Goal: Task Accomplishment & Management: Manage account settings

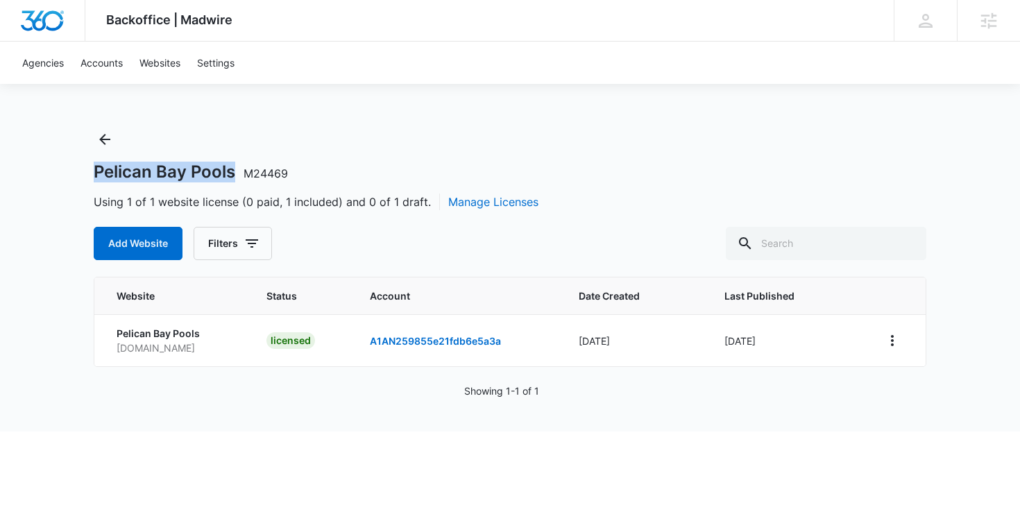
copy h1 "Pelican Bay Pools"
drag, startPoint x: 90, startPoint y: 177, endPoint x: 235, endPoint y: 178, distance: 145.1
click at [235, 178] on div "Backoffice | Madwire Apps Settings AH Alan Huiras Alan.Huiras@madwire.com My Pr…" at bounding box center [510, 216] width 1020 height 432
click at [100, 150] on button "Back" at bounding box center [105, 139] width 22 height 22
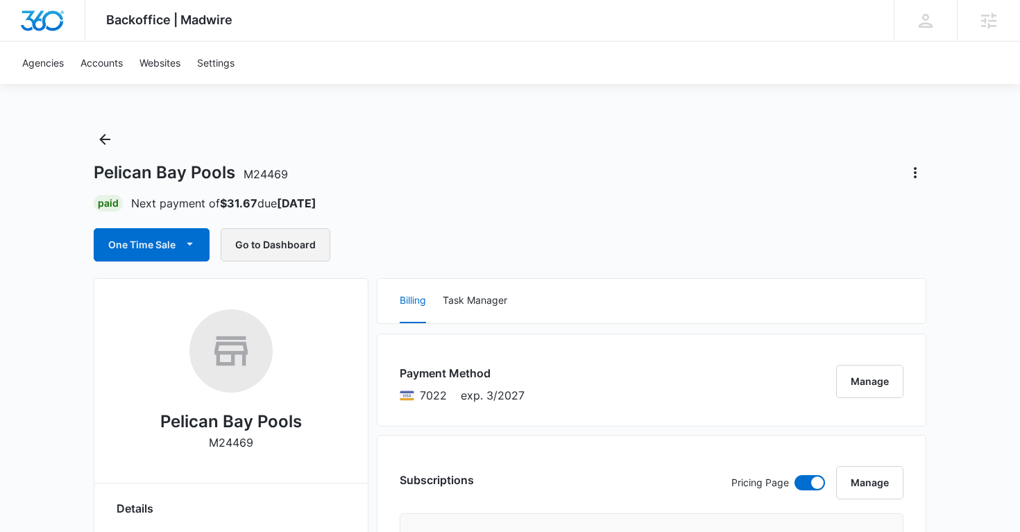
click at [285, 248] on button "Go to Dashboard" at bounding box center [276, 244] width 110 height 33
copy h1 "Pelican Bay Pools"
drag, startPoint x: 90, startPoint y: 172, endPoint x: 234, endPoint y: 177, distance: 143.8
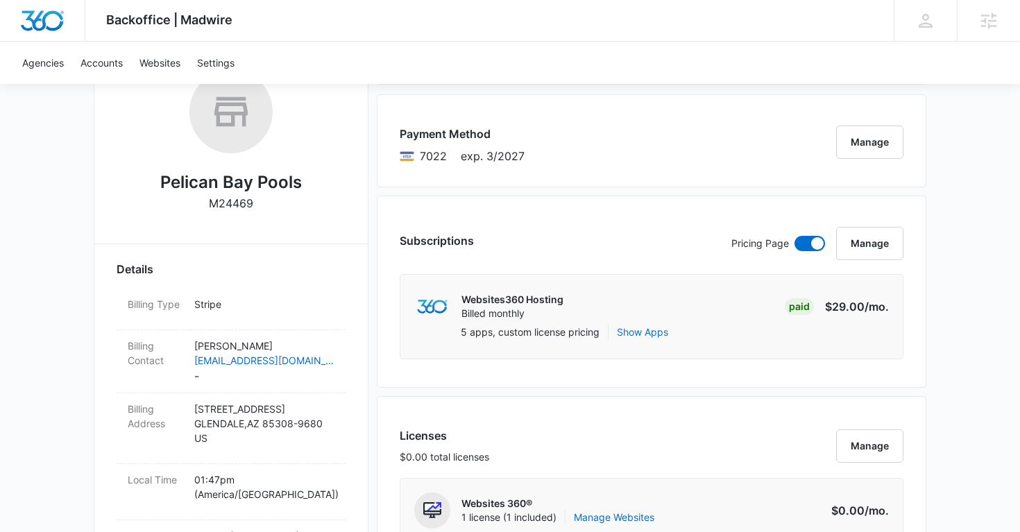
scroll to position [246, 0]
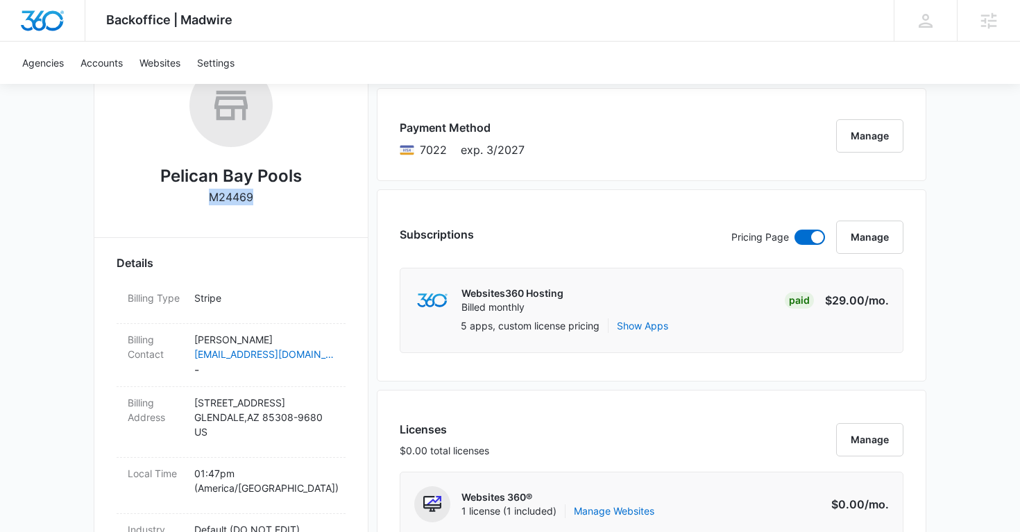
copy p "M24469"
drag, startPoint x: 261, startPoint y: 201, endPoint x: 203, endPoint y: 199, distance: 58.3
click at [203, 199] on div "Pelican Bay Pools M24469" at bounding box center [231, 139] width 229 height 151
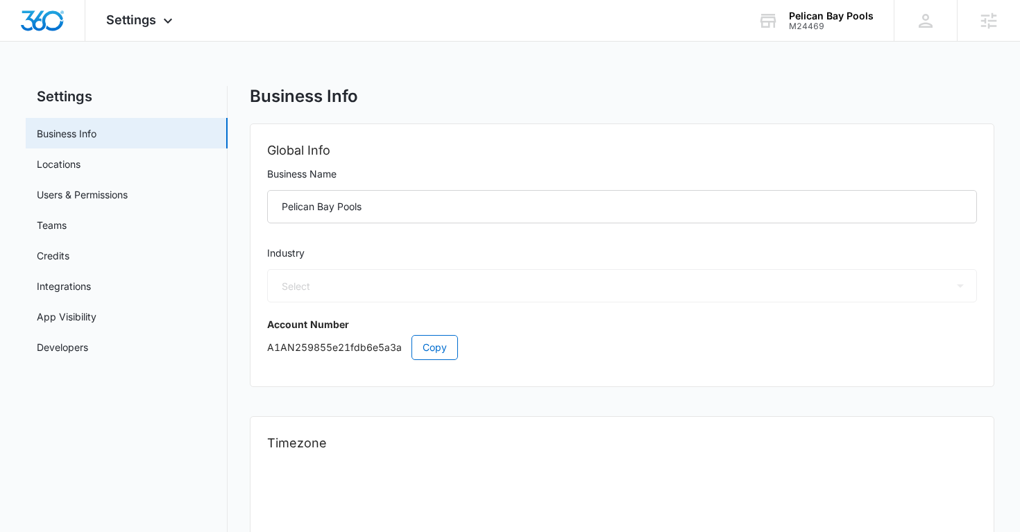
select select "33"
select select "US"
select select "America/[GEOGRAPHIC_DATA]"
click at [84, 191] on link "Users & Permissions" at bounding box center [82, 194] width 91 height 15
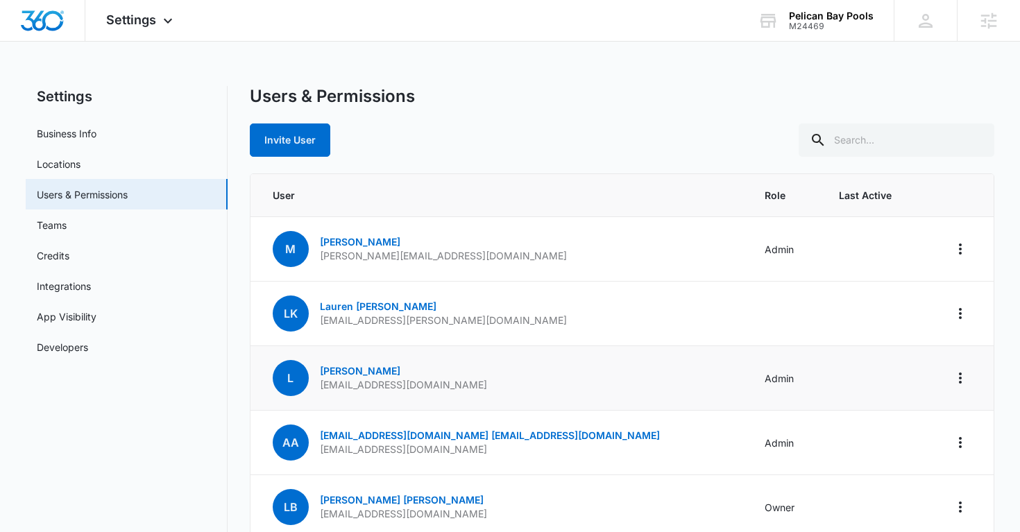
scroll to position [72, 0]
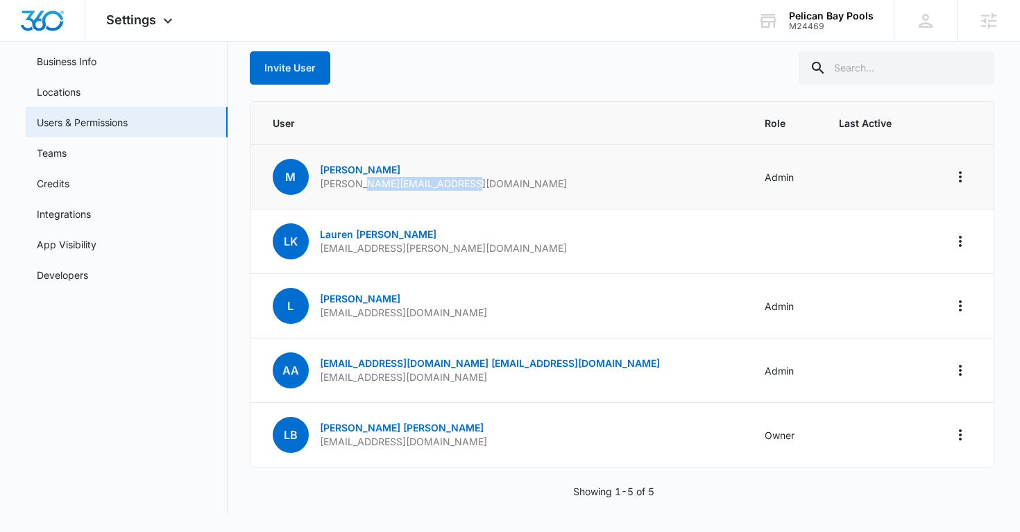
drag, startPoint x: 473, startPoint y: 183, endPoint x: 367, endPoint y: 189, distance: 106.4
click at [367, 189] on td "M Michele michele@pelicanbaypools.com" at bounding box center [500, 177] width 498 height 65
copy p "pelicanbaypools.com"
click at [486, 187] on td "M Michele michele@pelicanbaypools.com" at bounding box center [500, 177] width 498 height 65
drag, startPoint x: 485, startPoint y: 186, endPoint x: 317, endPoint y: 187, distance: 168.0
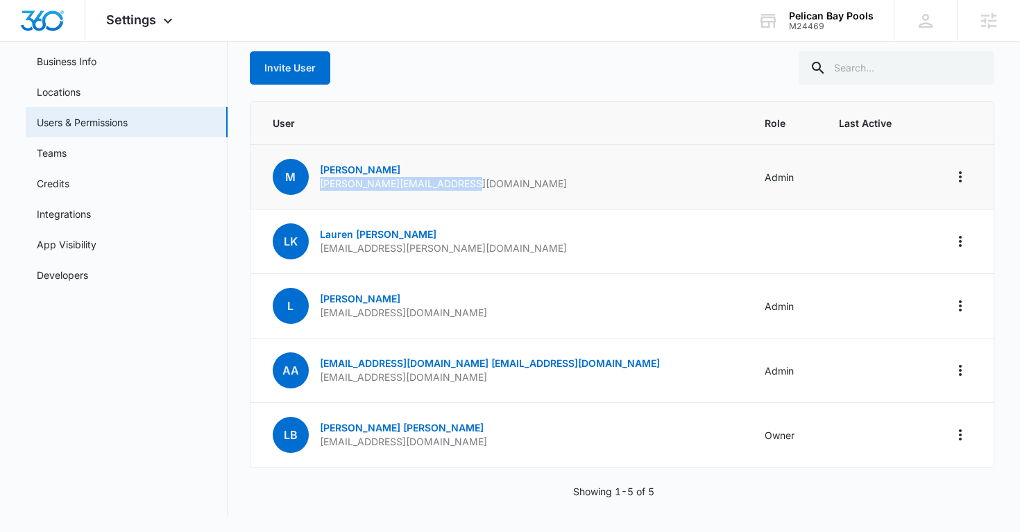
click at [317, 187] on td "M Michele michele@pelicanbaypools.com" at bounding box center [500, 177] width 498 height 65
copy p "michele@pelicanbaypools.com"
click at [85, 60] on link "Business Info" at bounding box center [67, 61] width 60 height 15
select select "33"
select select "US"
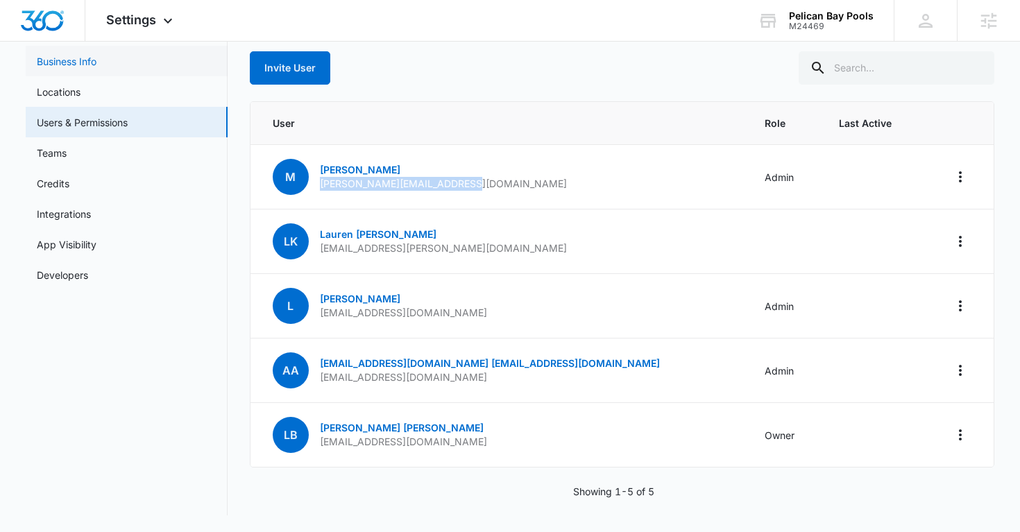
select select "America/Denver"
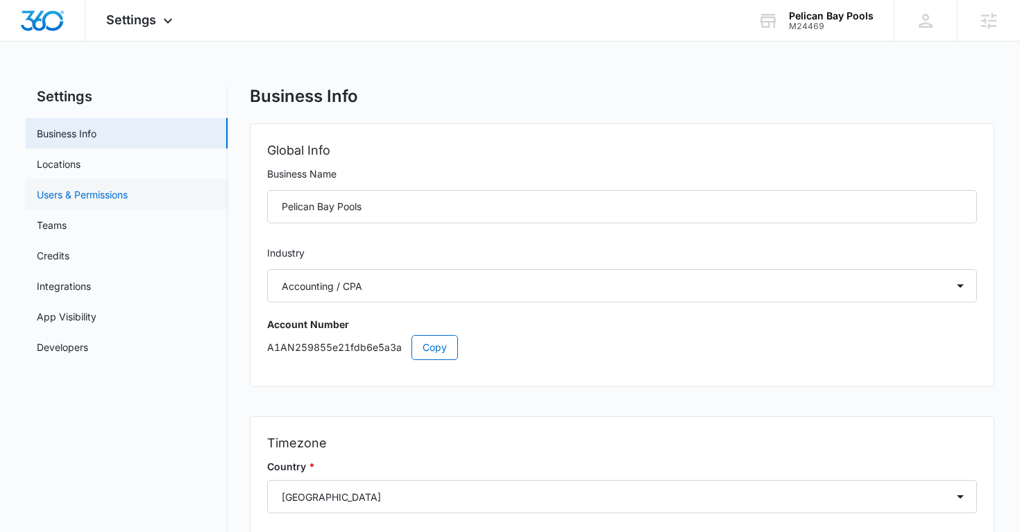
click at [91, 192] on link "Users & Permissions" at bounding box center [82, 194] width 91 height 15
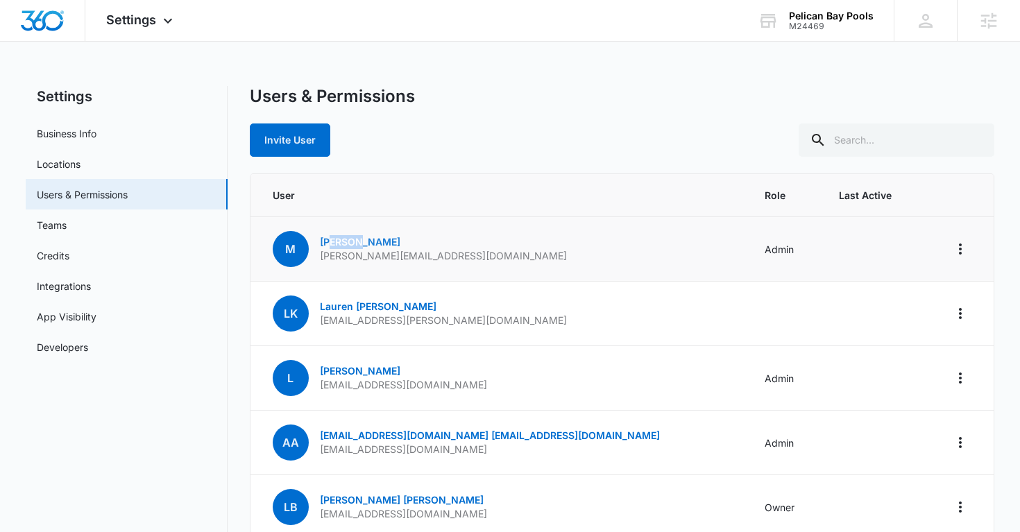
drag, startPoint x: 374, startPoint y: 244, endPoint x: 330, endPoint y: 244, distance: 43.7
click at [330, 244] on p "Michele" at bounding box center [443, 242] width 247 height 14
click at [371, 252] on p "michele@pelicanbaypools.com" at bounding box center [443, 256] width 247 height 14
drag, startPoint x: 374, startPoint y: 243, endPoint x: 314, endPoint y: 242, distance: 59.7
click at [314, 242] on div "M Michele michele@pelicanbaypools.com" at bounding box center [420, 249] width 294 height 36
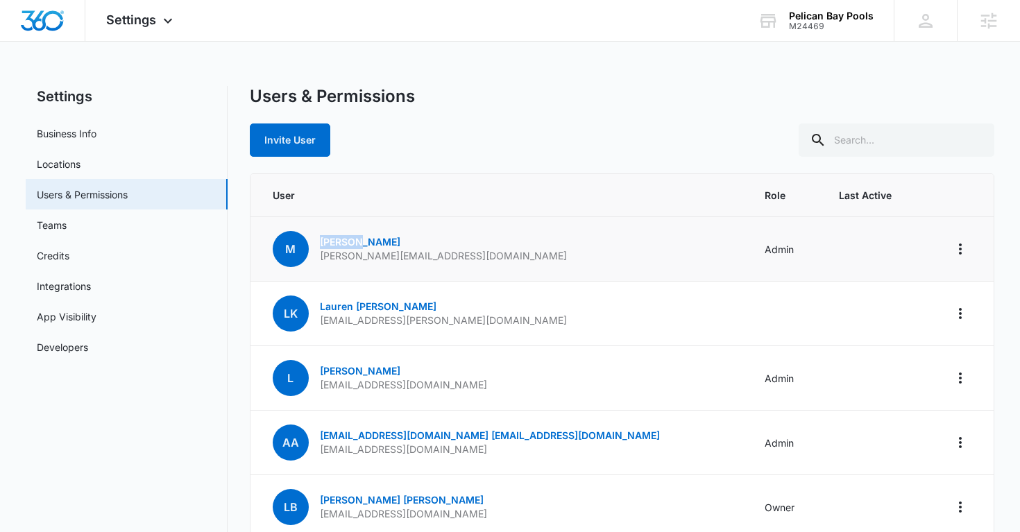
copy link "Michele"
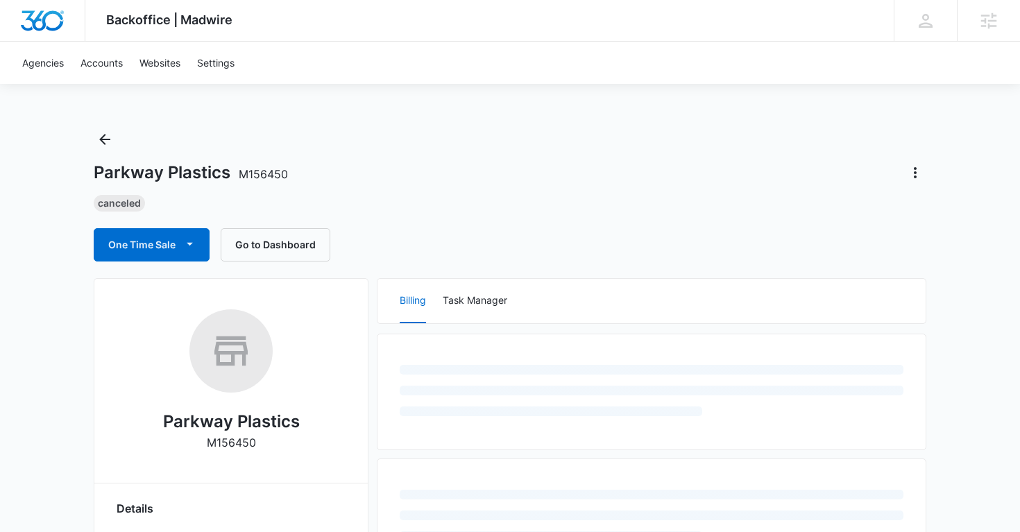
select select "US"
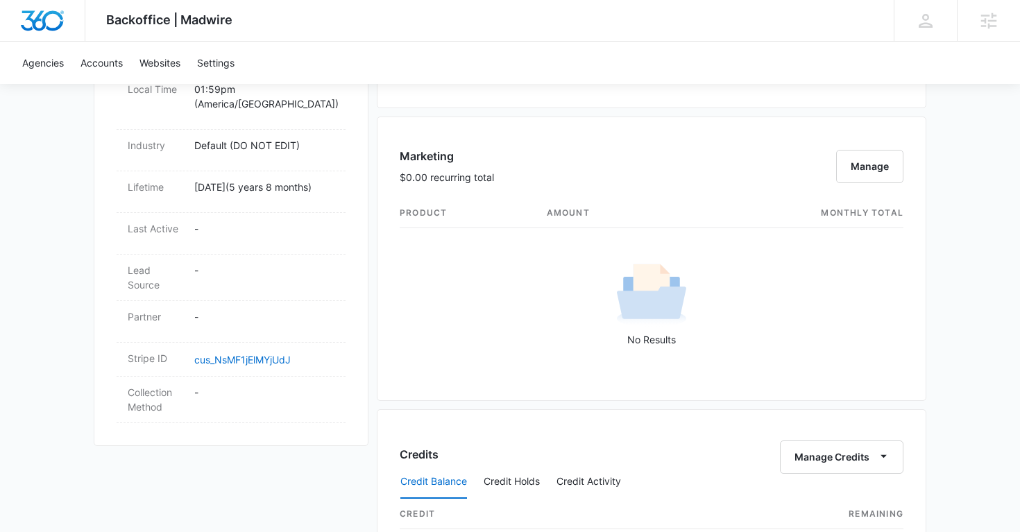
scroll to position [311, 0]
